Goal: Task Accomplishment & Management: Manage account settings

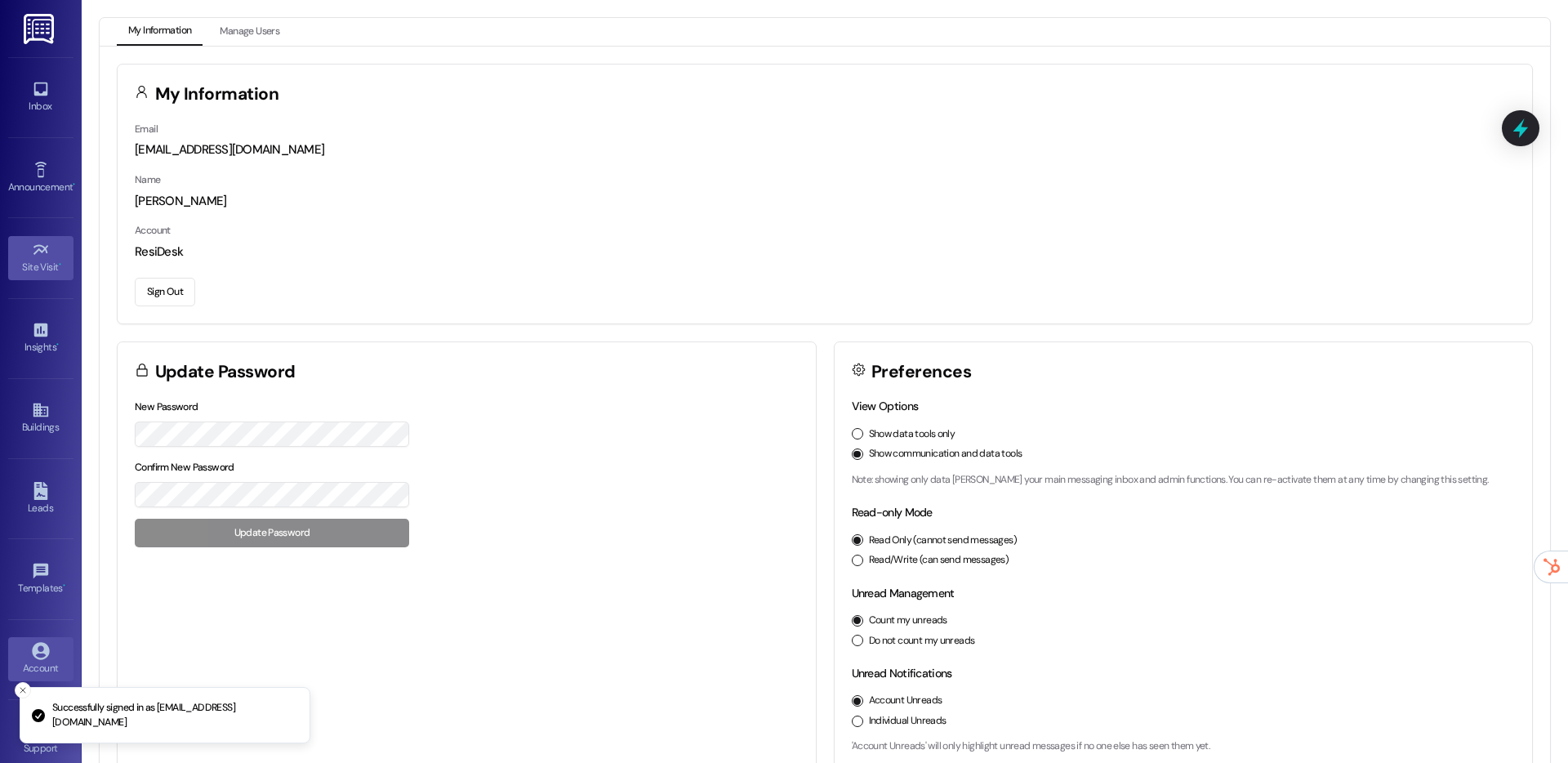
click at [47, 257] on link "Site Visit •" at bounding box center [40, 258] width 65 height 44
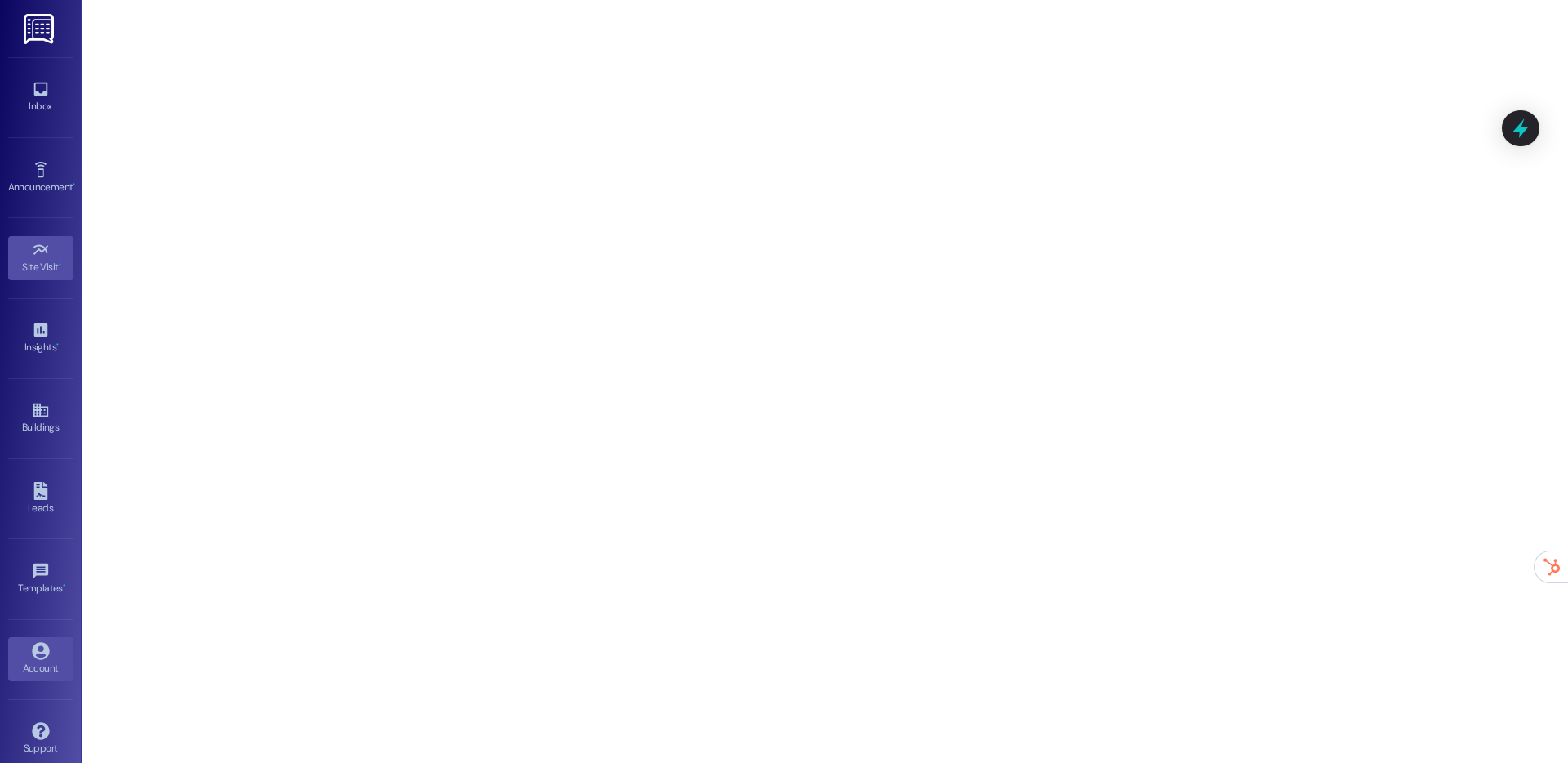
click at [47, 663] on div "Account" at bounding box center [40, 668] width 82 height 16
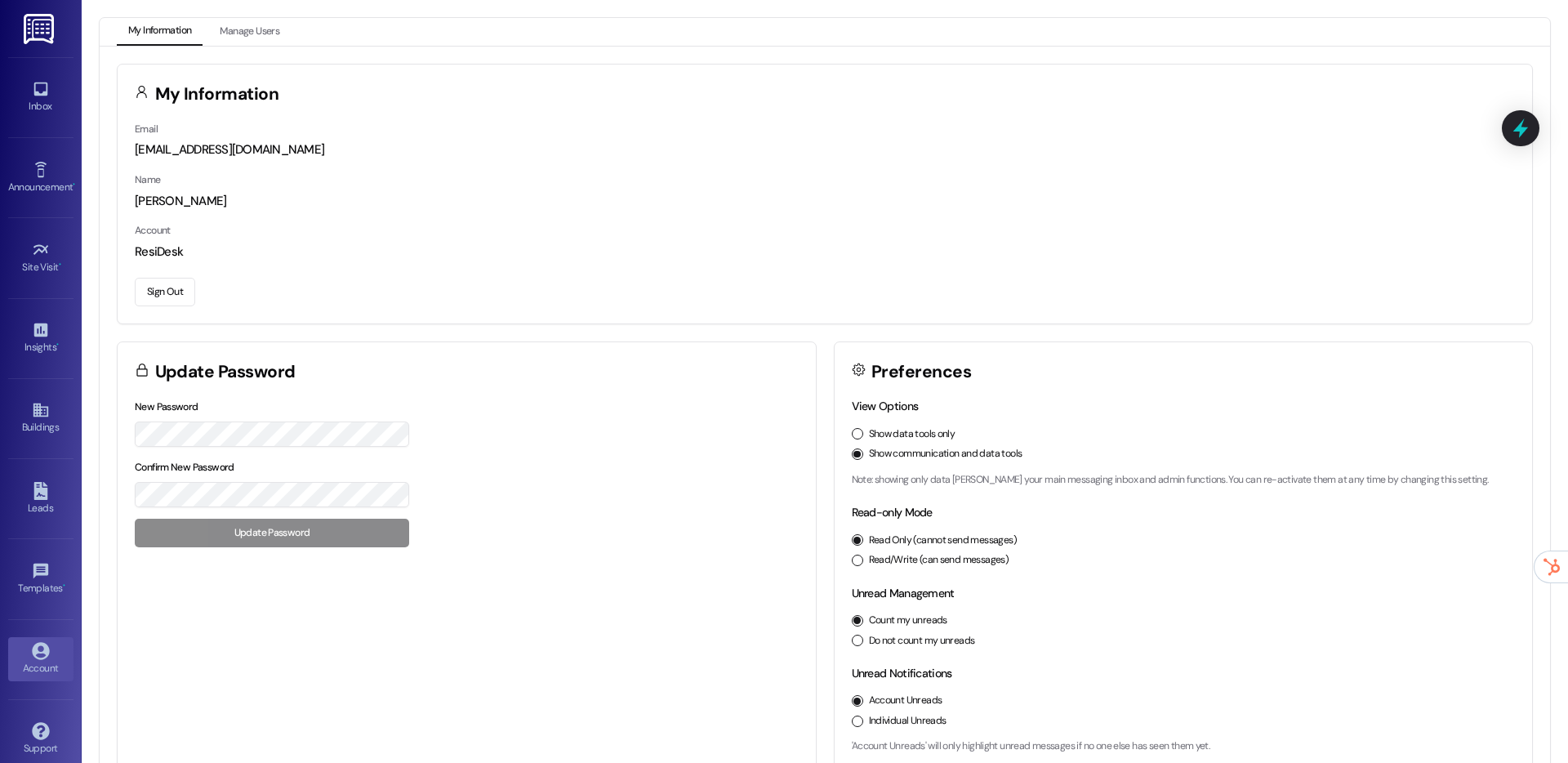
click at [167, 278] on button "Sign Out" at bounding box center [165, 291] width 60 height 28
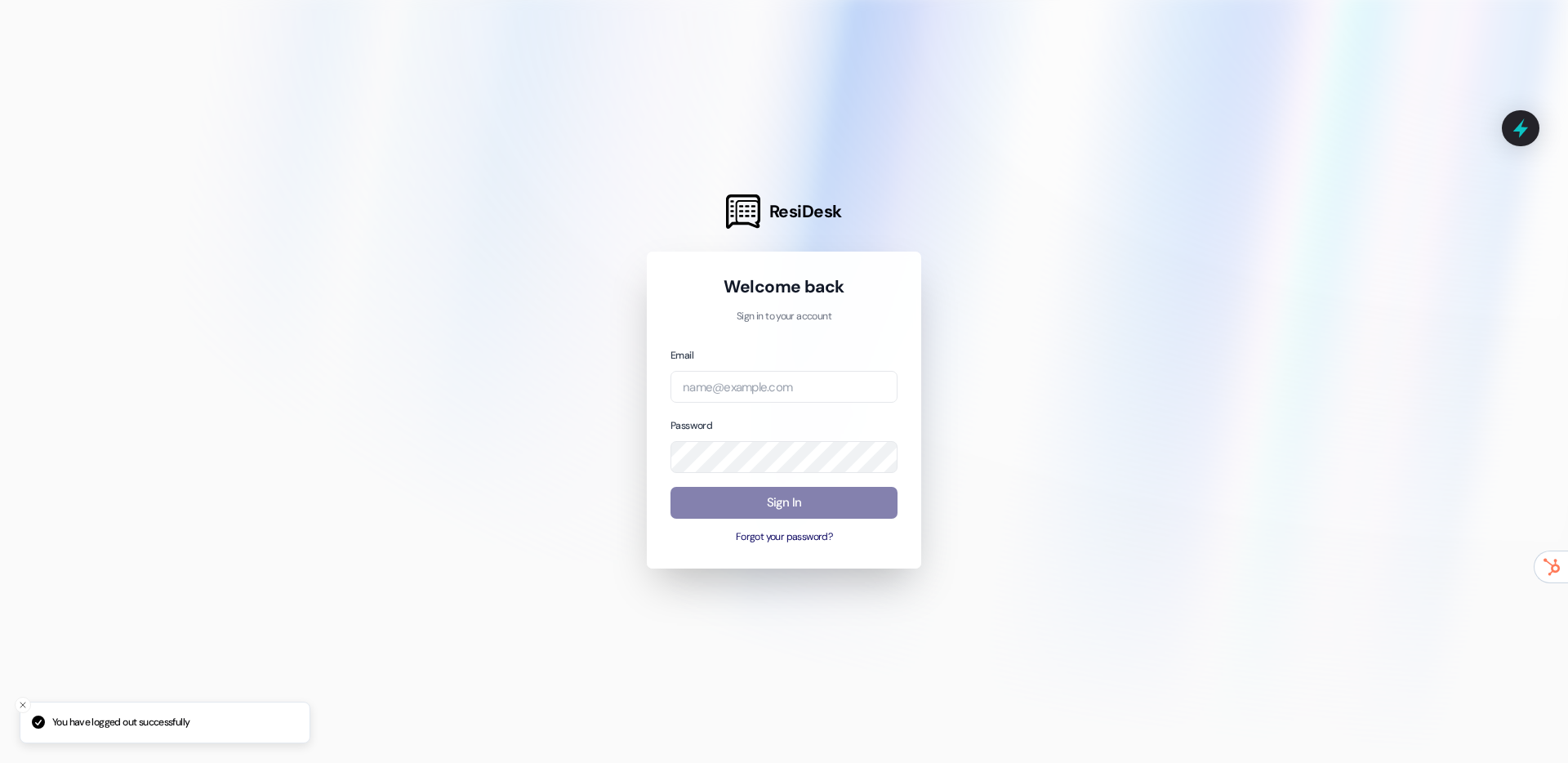
click at [1169, 245] on div at bounding box center [784, 381] width 1568 height 763
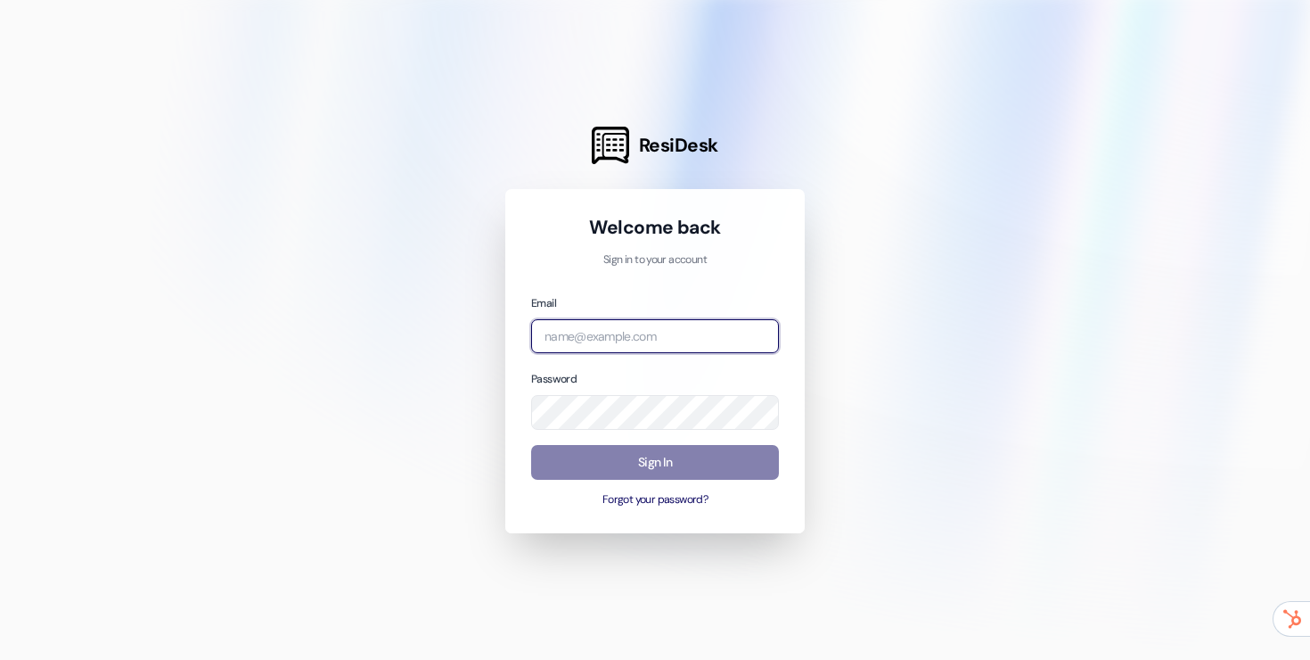
click at [627, 341] on input "email" at bounding box center [655, 336] width 248 height 35
type input "[EMAIL_ADDRESS][DOMAIN_NAME]"
